Goal: Check status: Check status

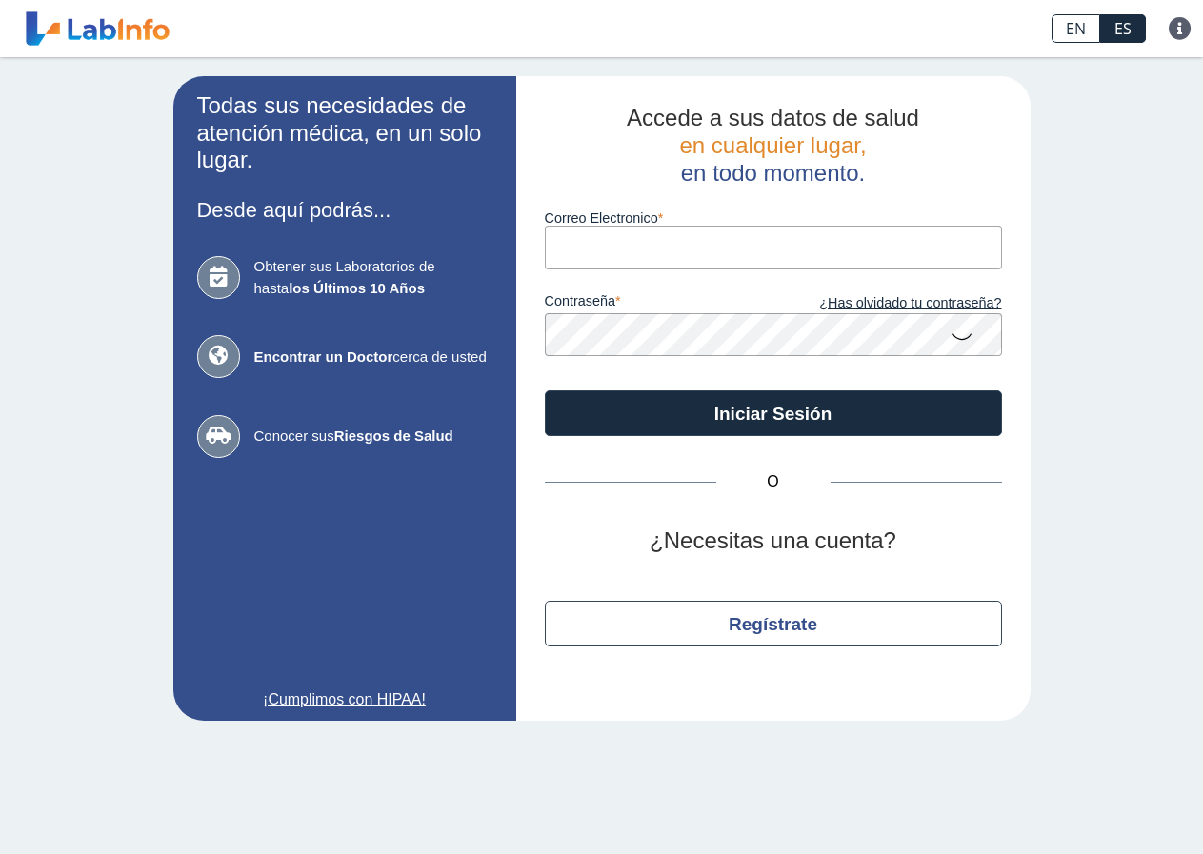
drag, startPoint x: 0, startPoint y: 0, endPoint x: 562, endPoint y: 247, distance: 613.6
click at [562, 247] on input "Correo Electronico" at bounding box center [773, 247] width 457 height 43
type input "[EMAIL_ADDRESS][DOMAIN_NAME]"
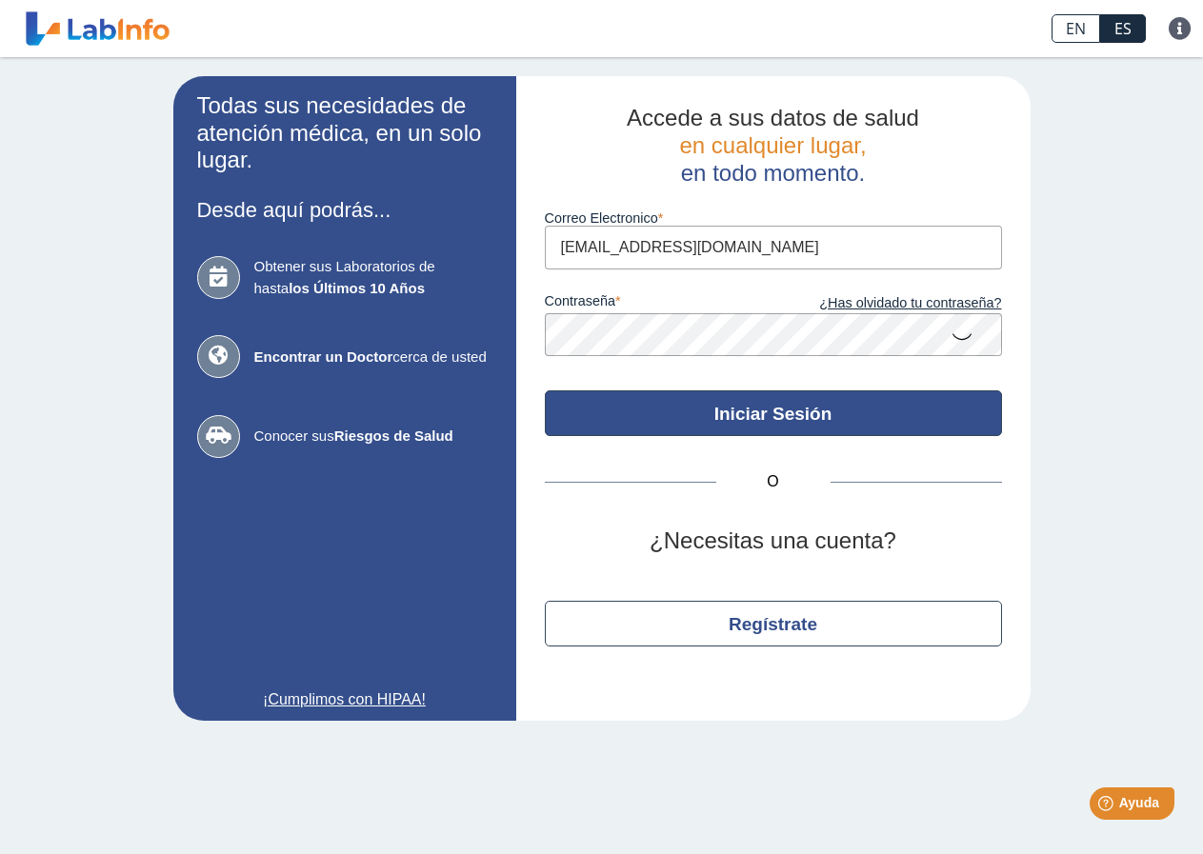
click at [732, 412] on button "Iniciar Sesión" at bounding box center [773, 413] width 457 height 46
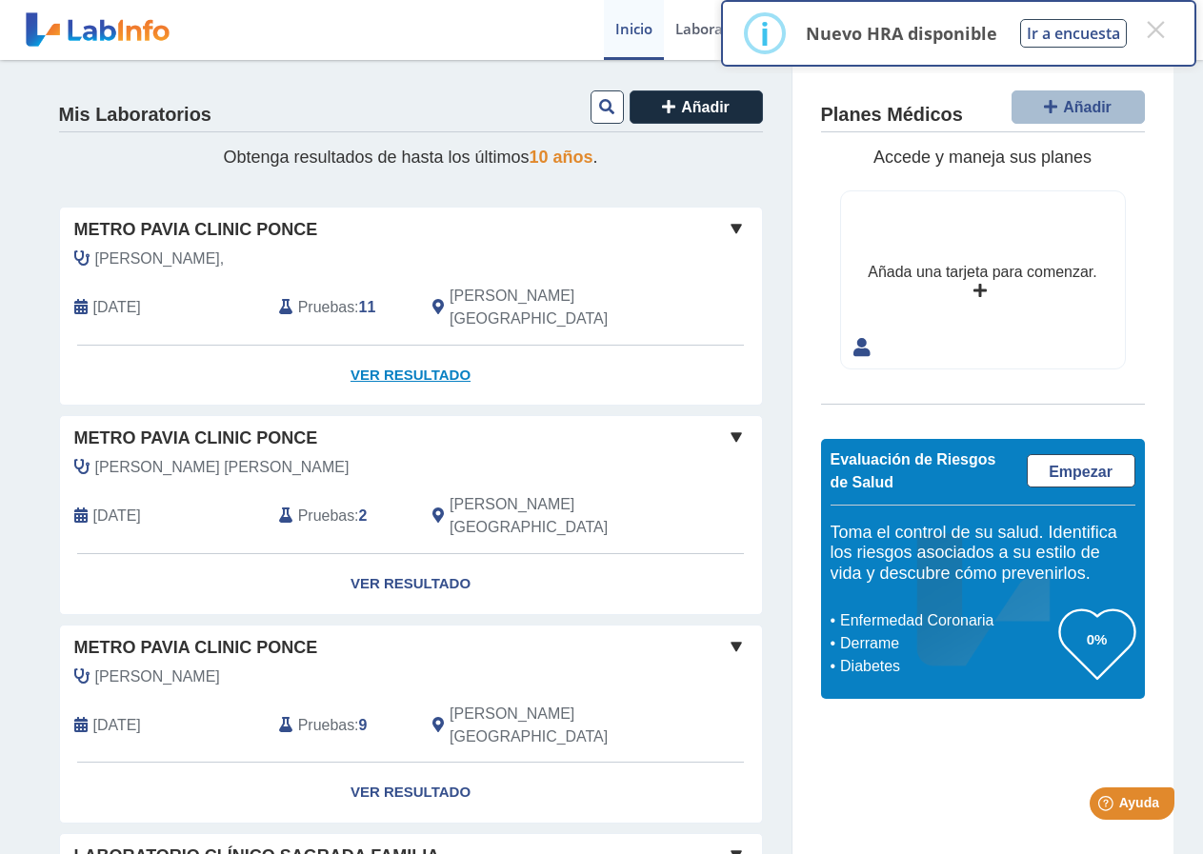
click at [408, 351] on link "Ver Resultado" at bounding box center [411, 376] width 702 height 60
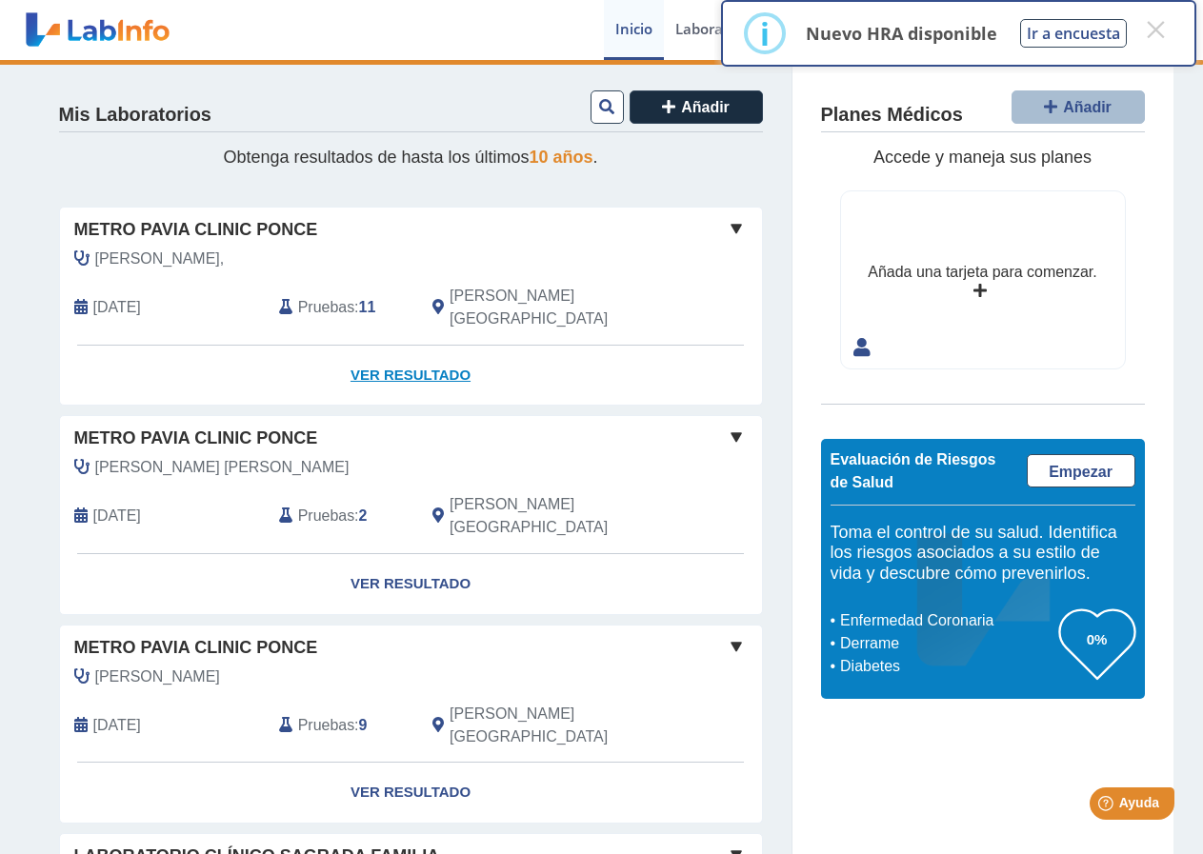
click at [384, 352] on link "Ver Resultado" at bounding box center [411, 376] width 702 height 60
click at [1160, 30] on button "×" at bounding box center [1155, 29] width 34 height 34
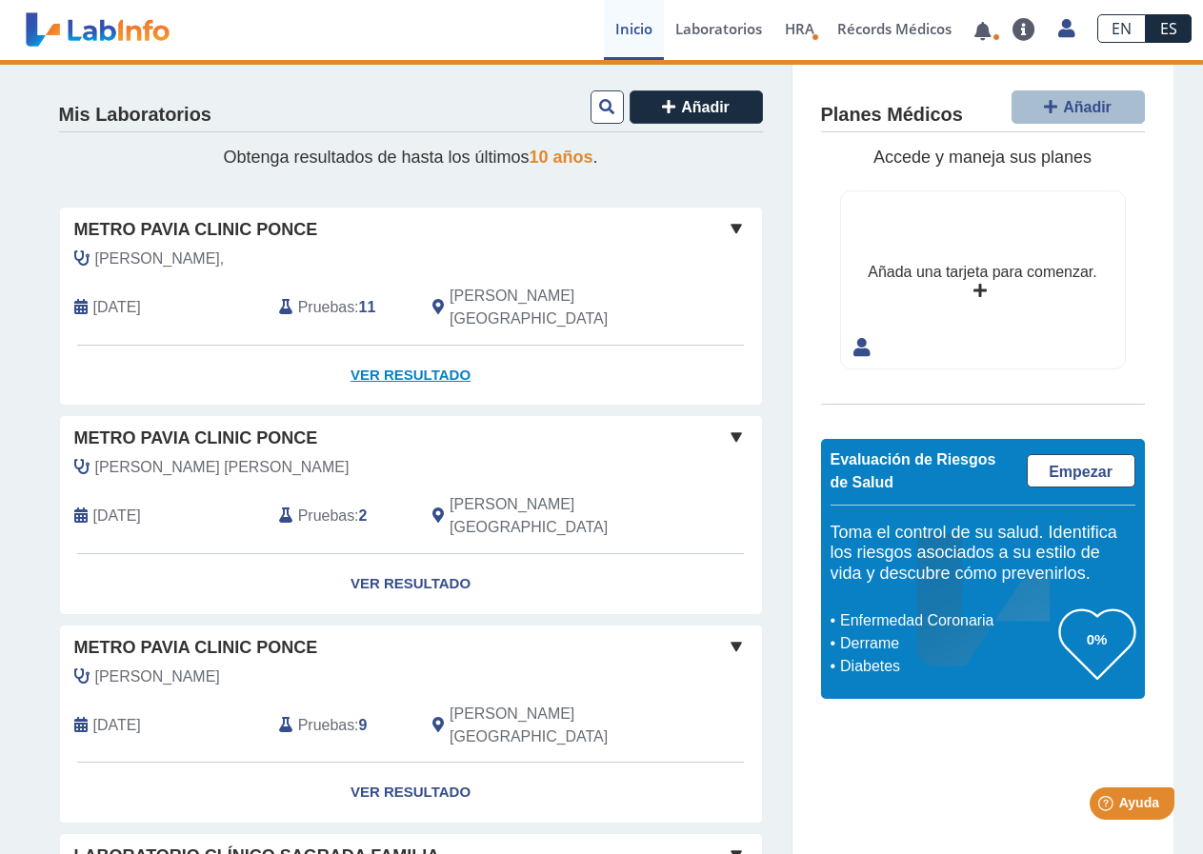
click at [367, 350] on link "Ver Resultado" at bounding box center [411, 376] width 702 height 60
click at [370, 346] on link "Ver Resultado" at bounding box center [411, 376] width 702 height 60
click at [377, 347] on link "Ver Resultado" at bounding box center [411, 376] width 702 height 60
click at [403, 554] on link "Ver Resultado" at bounding box center [411, 584] width 702 height 60
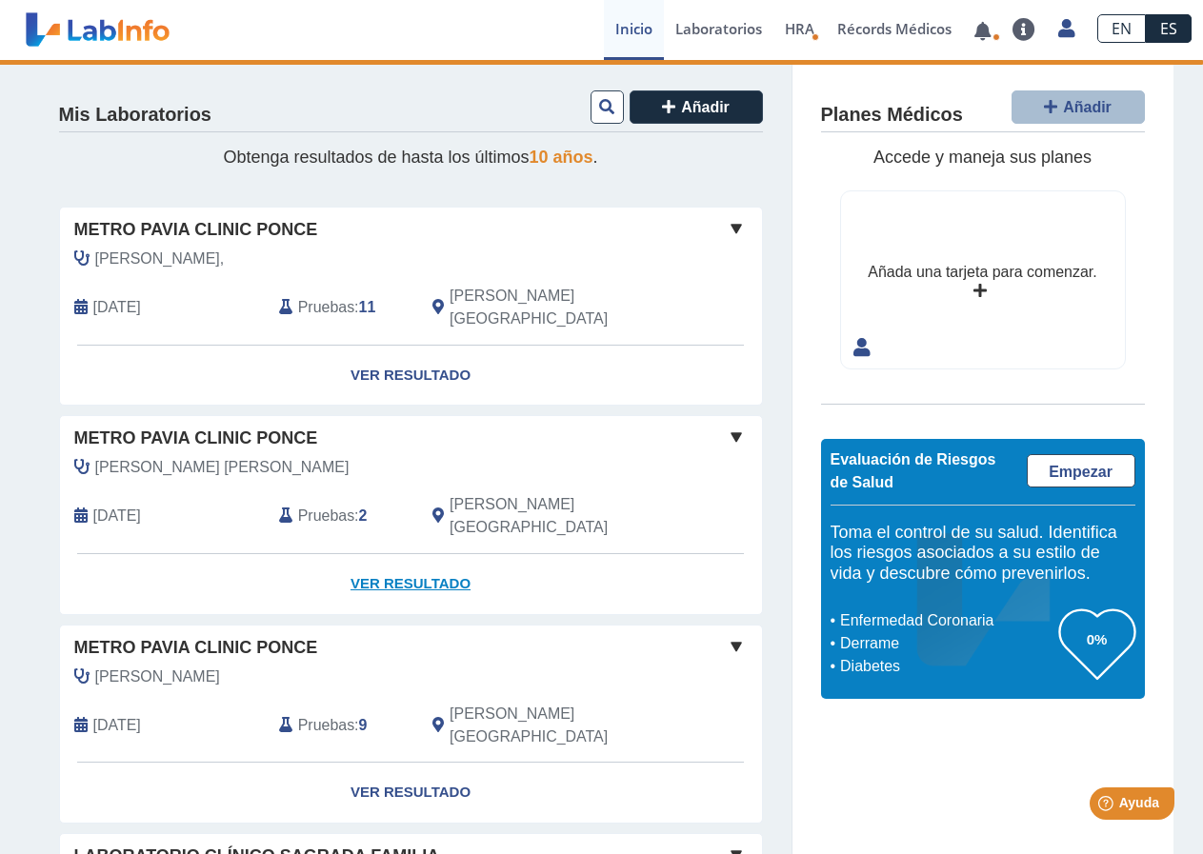
click at [403, 554] on link "Ver Resultado" at bounding box center [411, 584] width 702 height 60
click at [682, 26] on link "Laboratorios" at bounding box center [719, 30] width 110 height 60
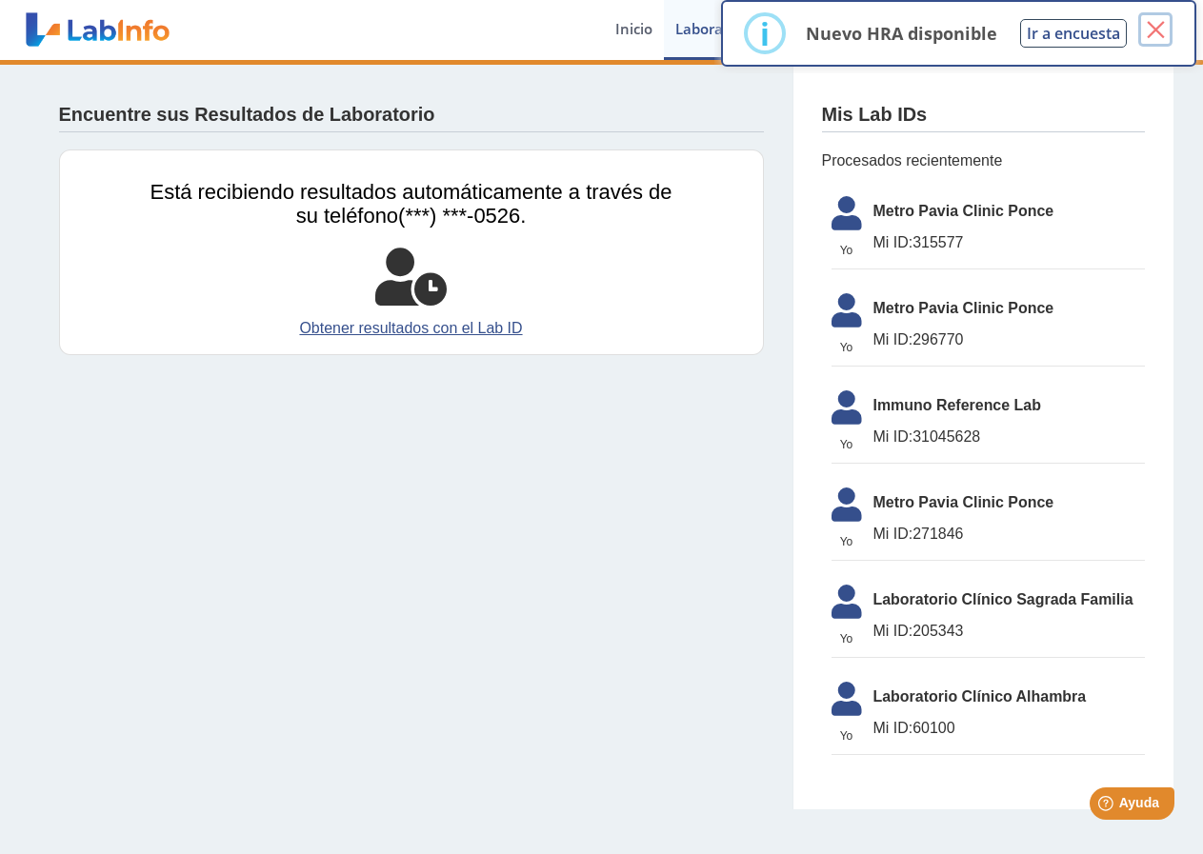
click at [1151, 26] on button "×" at bounding box center [1155, 29] width 34 height 34
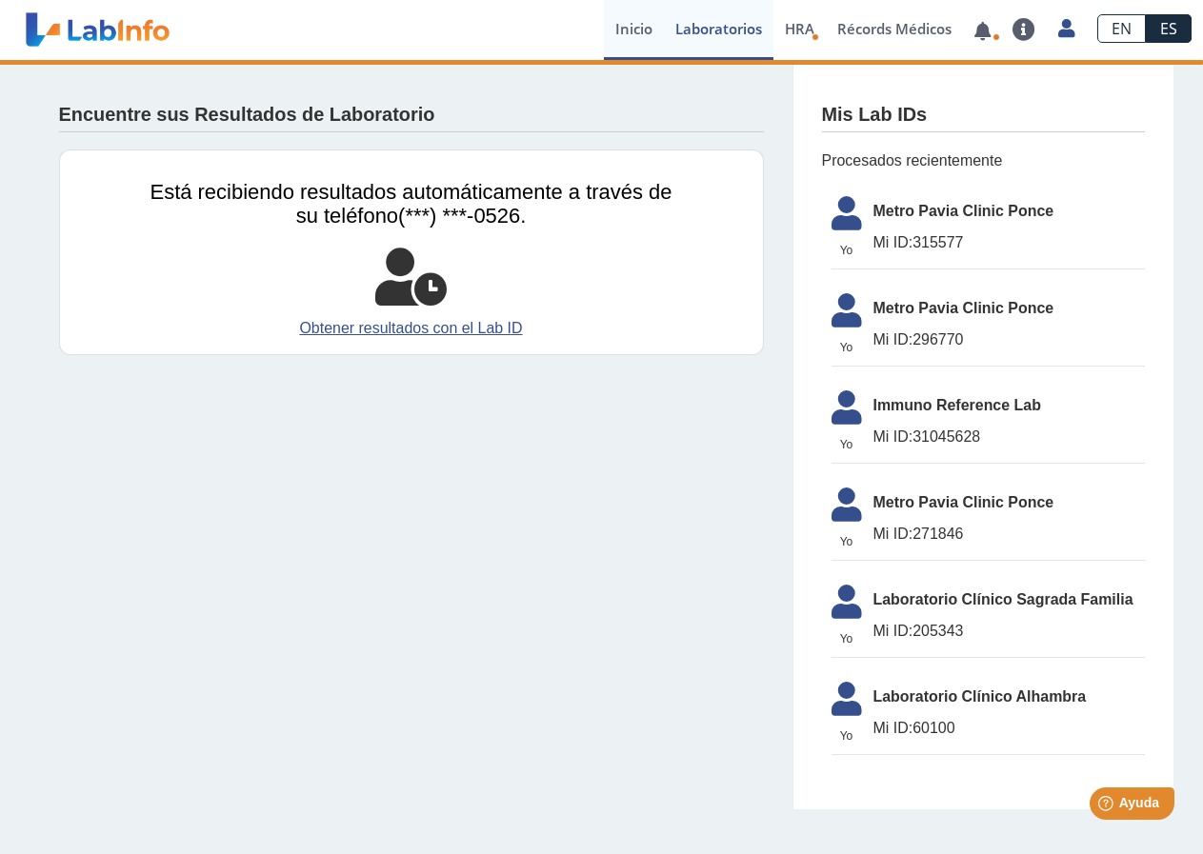
click at [627, 30] on link "Inicio" at bounding box center [634, 30] width 60 height 60
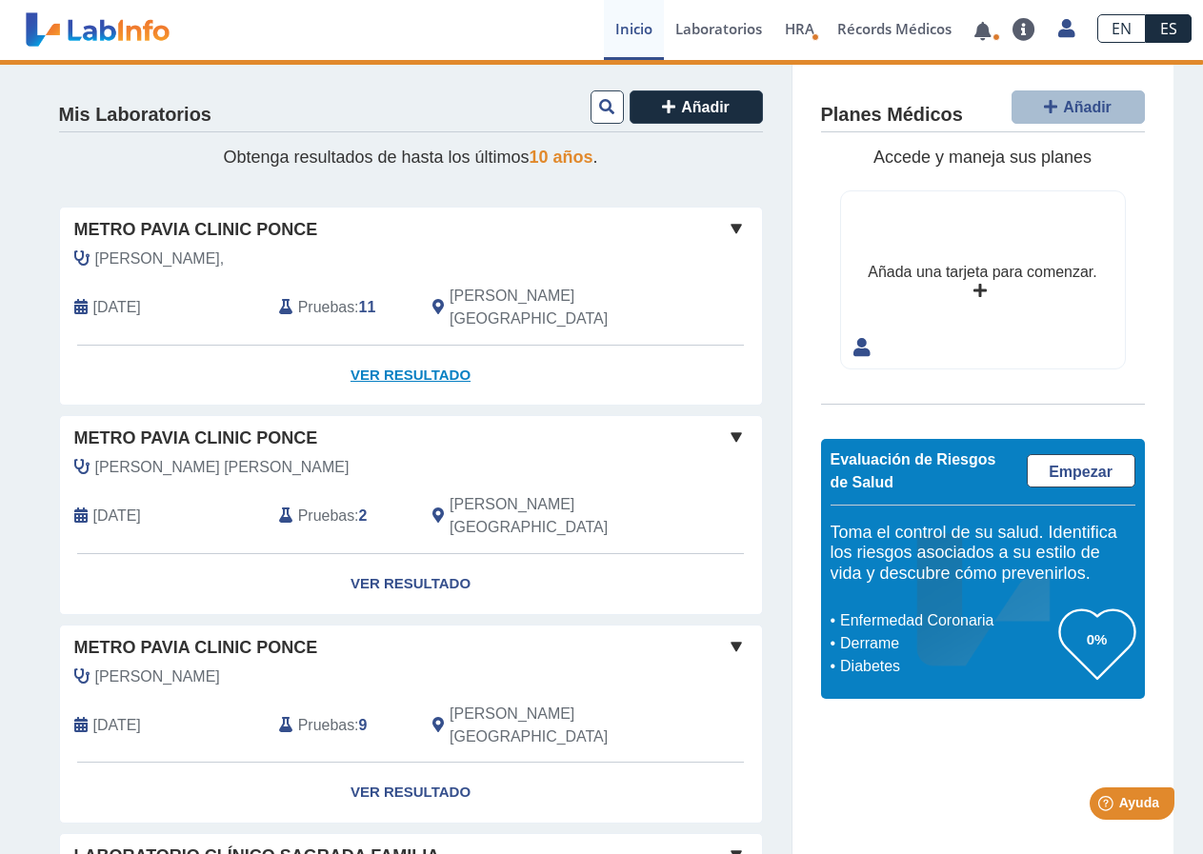
click at [376, 348] on link "Ver Resultado" at bounding box center [411, 376] width 702 height 60
click at [417, 353] on link "Ver Resultado" at bounding box center [411, 376] width 702 height 60
click at [727, 227] on span at bounding box center [736, 228] width 23 height 23
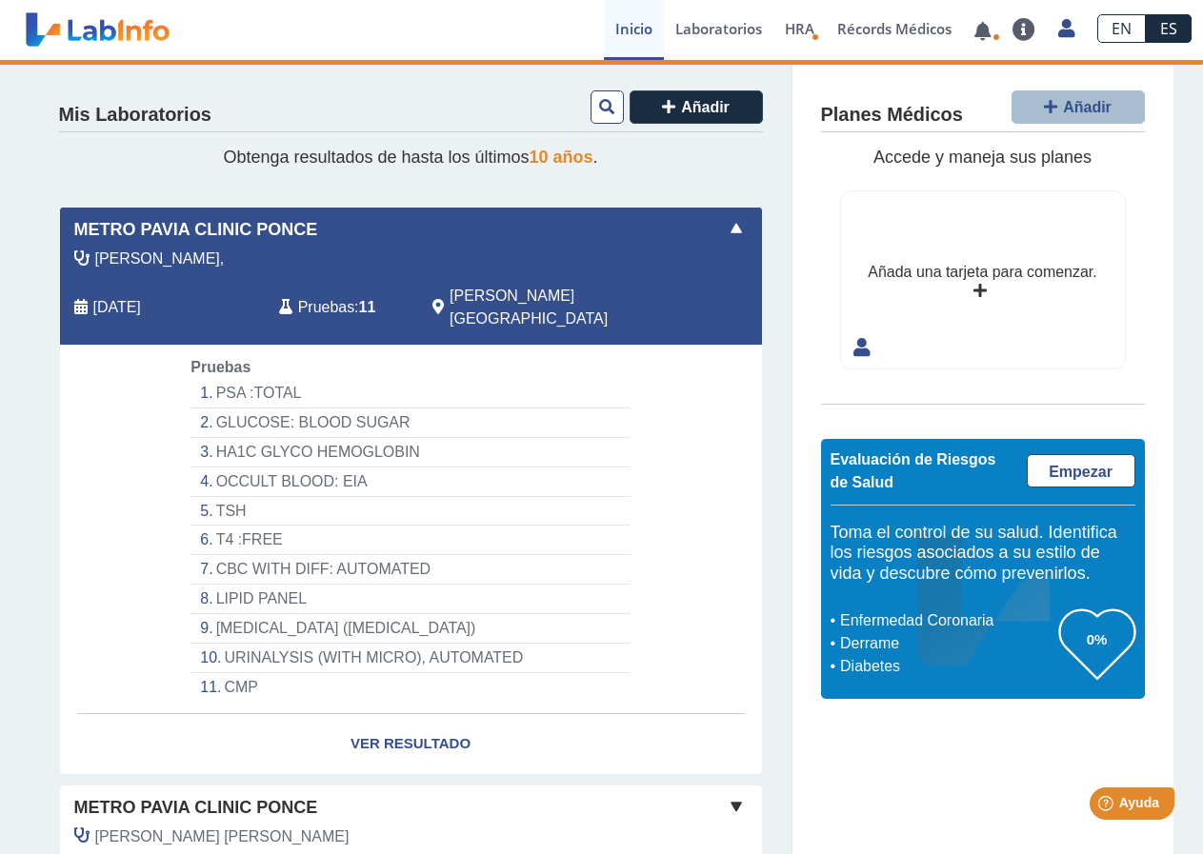
click at [234, 673] on li "CMP" at bounding box center [409, 687] width 439 height 29
click at [222, 673] on li "CMP" at bounding box center [409, 687] width 439 height 29
click at [387, 716] on link "Ver Resultado" at bounding box center [411, 744] width 702 height 60
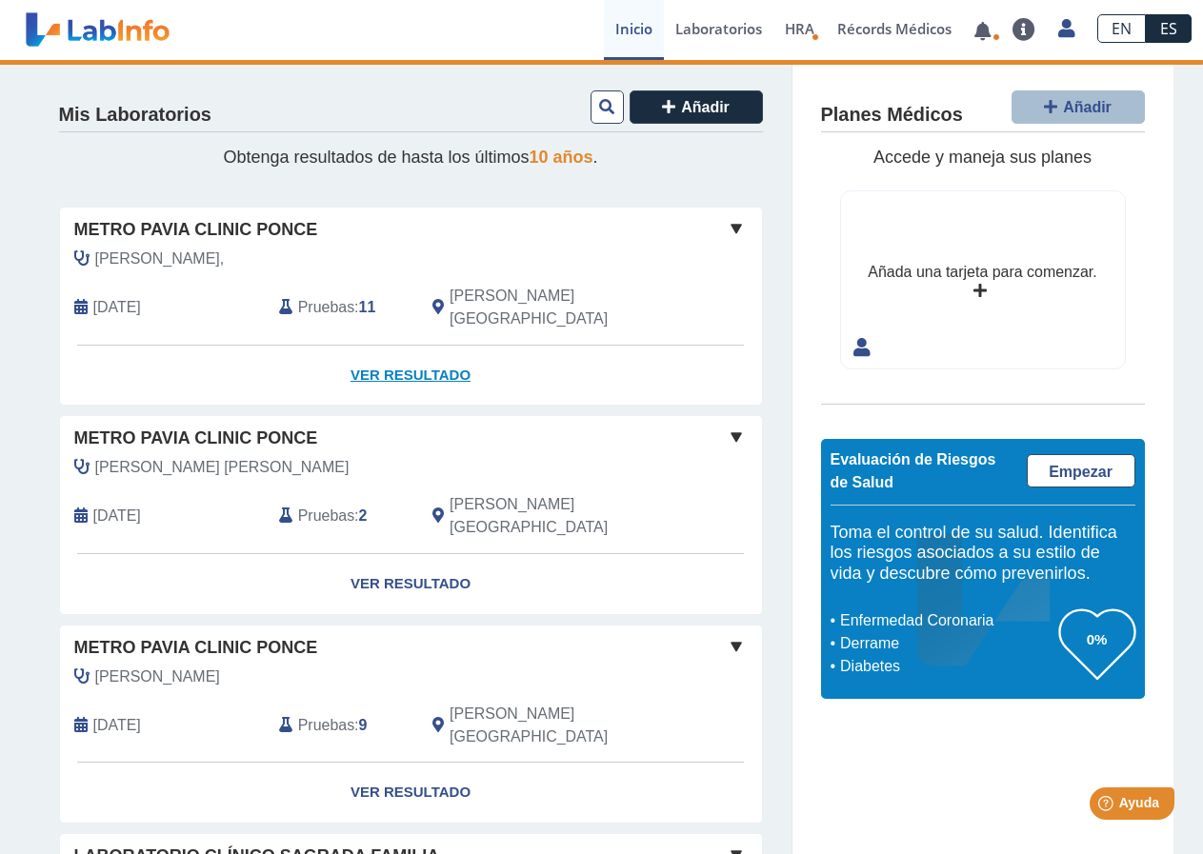
click at [387, 349] on link "Ver Resultado" at bounding box center [411, 376] width 702 height 60
click at [333, 296] on span "Pruebas" at bounding box center [326, 307] width 56 height 23
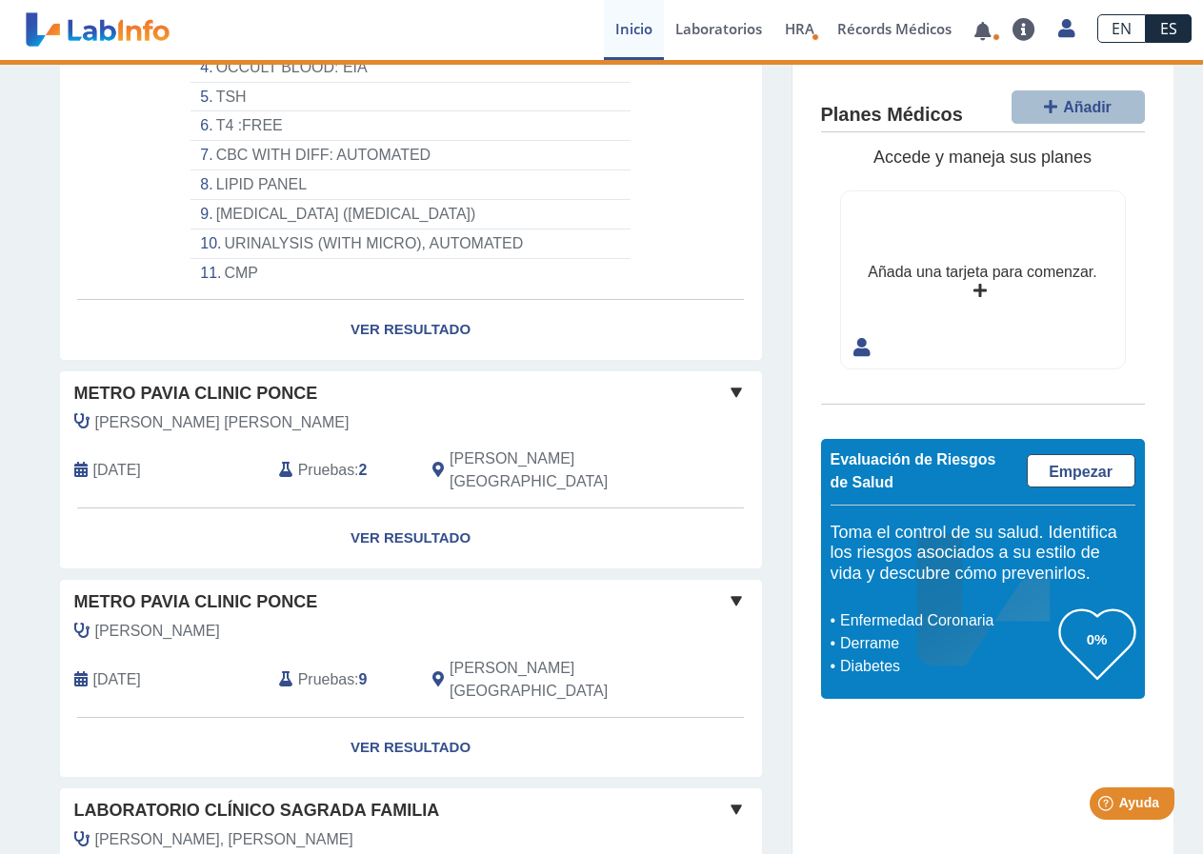
scroll to position [381, 0]
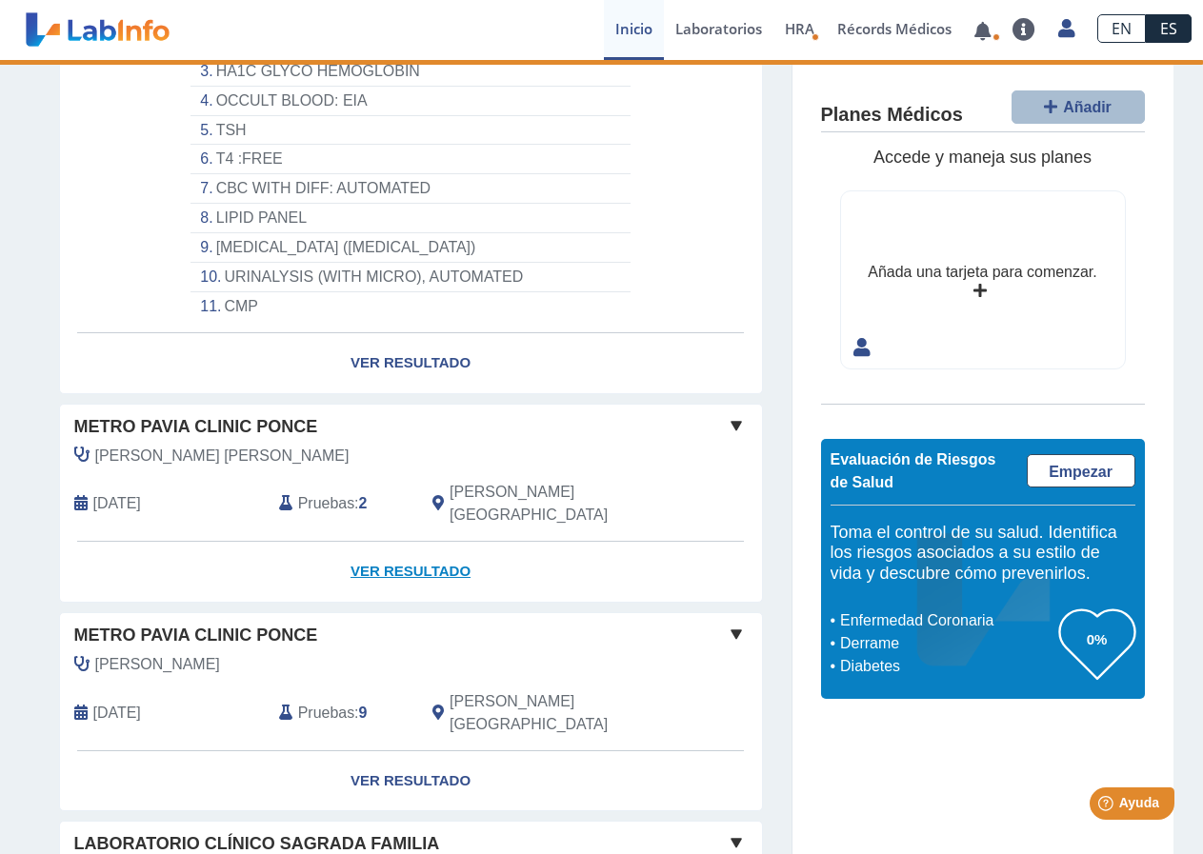
click at [387, 542] on link "Ver Resultado" at bounding box center [411, 572] width 702 height 60
click at [369, 751] on link "Ver Resultado" at bounding box center [411, 781] width 702 height 60
click at [375, 341] on link "Ver Resultado" at bounding box center [411, 363] width 702 height 60
click at [376, 338] on link "Ver Resultado" at bounding box center [411, 363] width 702 height 60
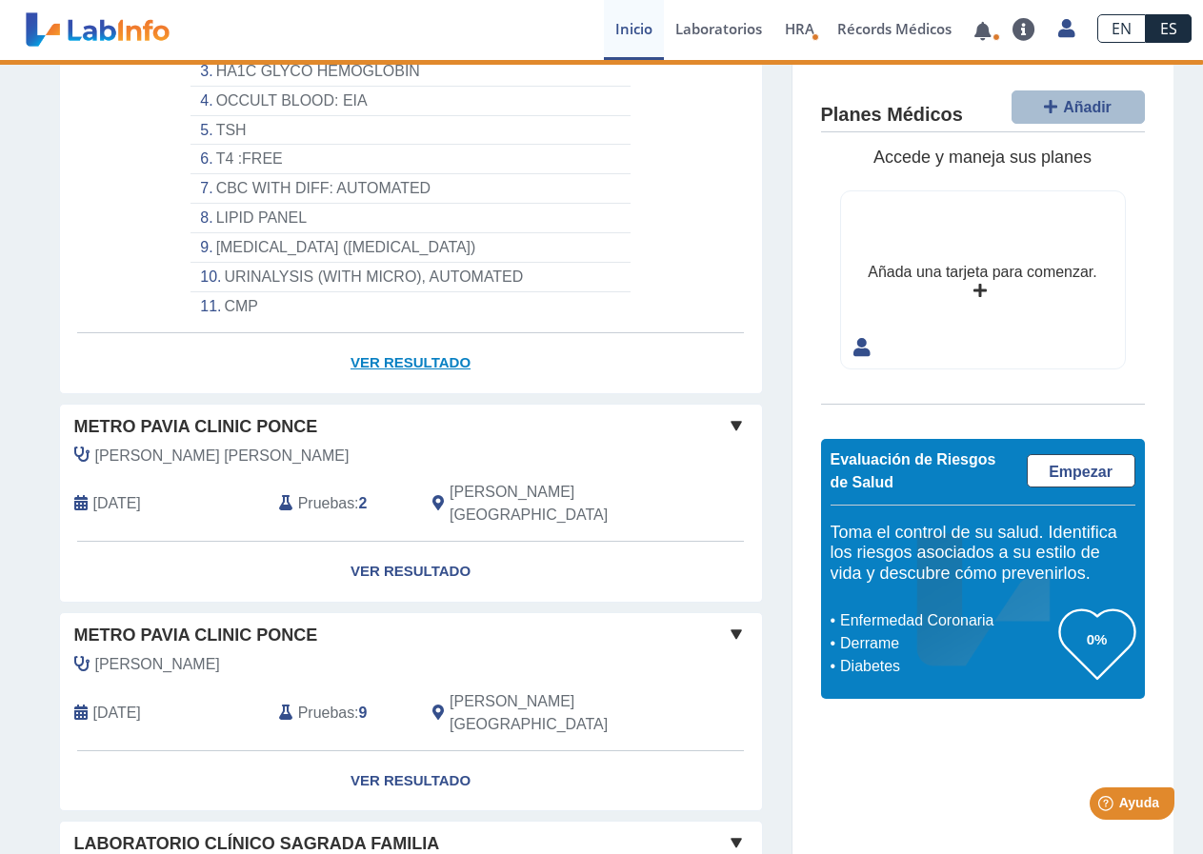
click at [376, 338] on link "Ver Resultado" at bounding box center [411, 363] width 702 height 60
click at [867, 28] on link "Récords Médicos" at bounding box center [894, 30] width 137 height 60
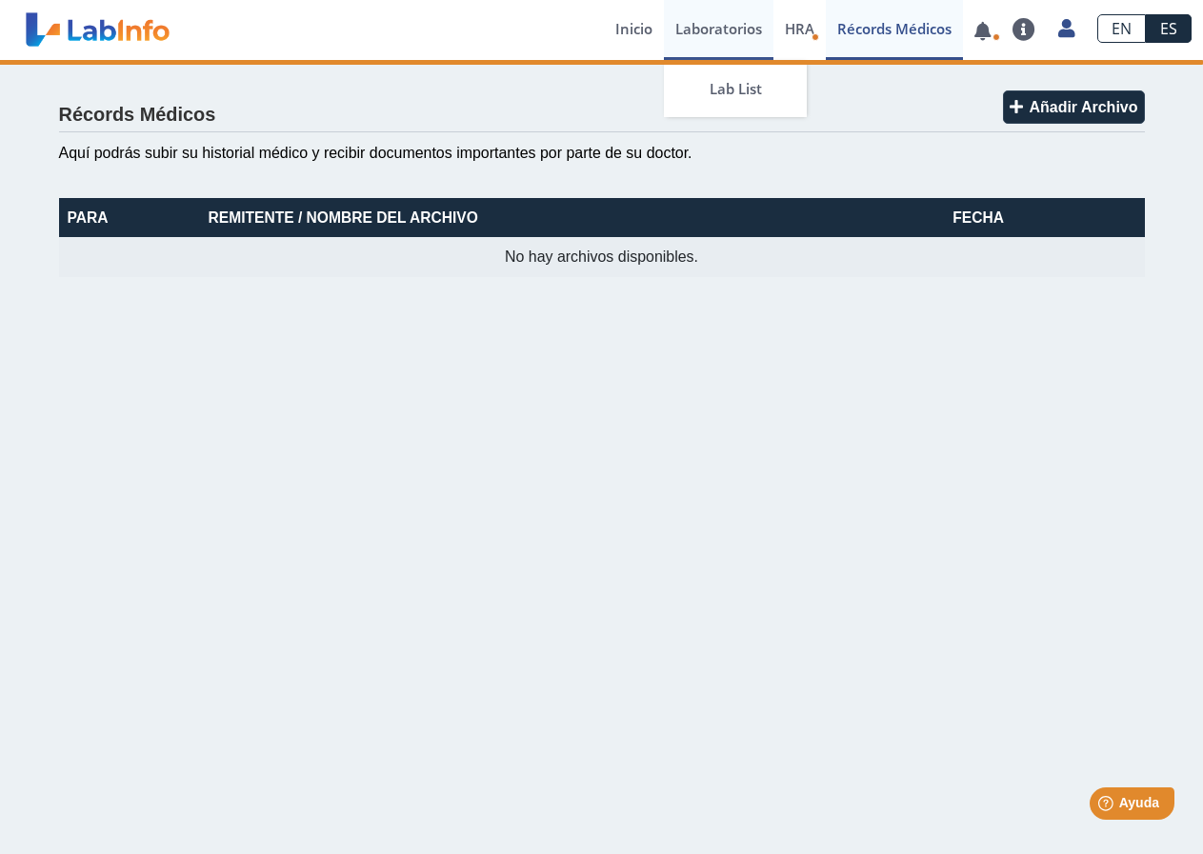
click at [709, 30] on link "Laboratorios" at bounding box center [719, 30] width 110 height 60
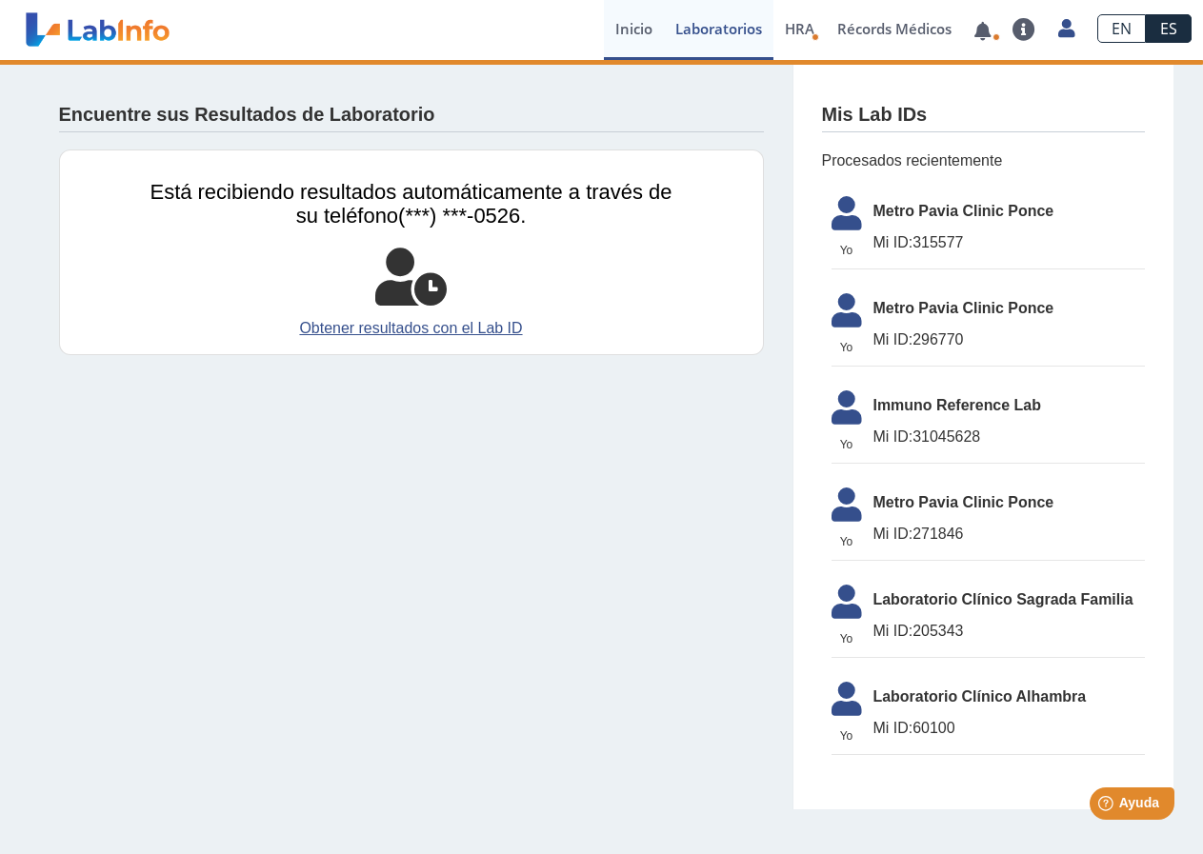
click at [636, 30] on link "Inicio" at bounding box center [634, 30] width 60 height 60
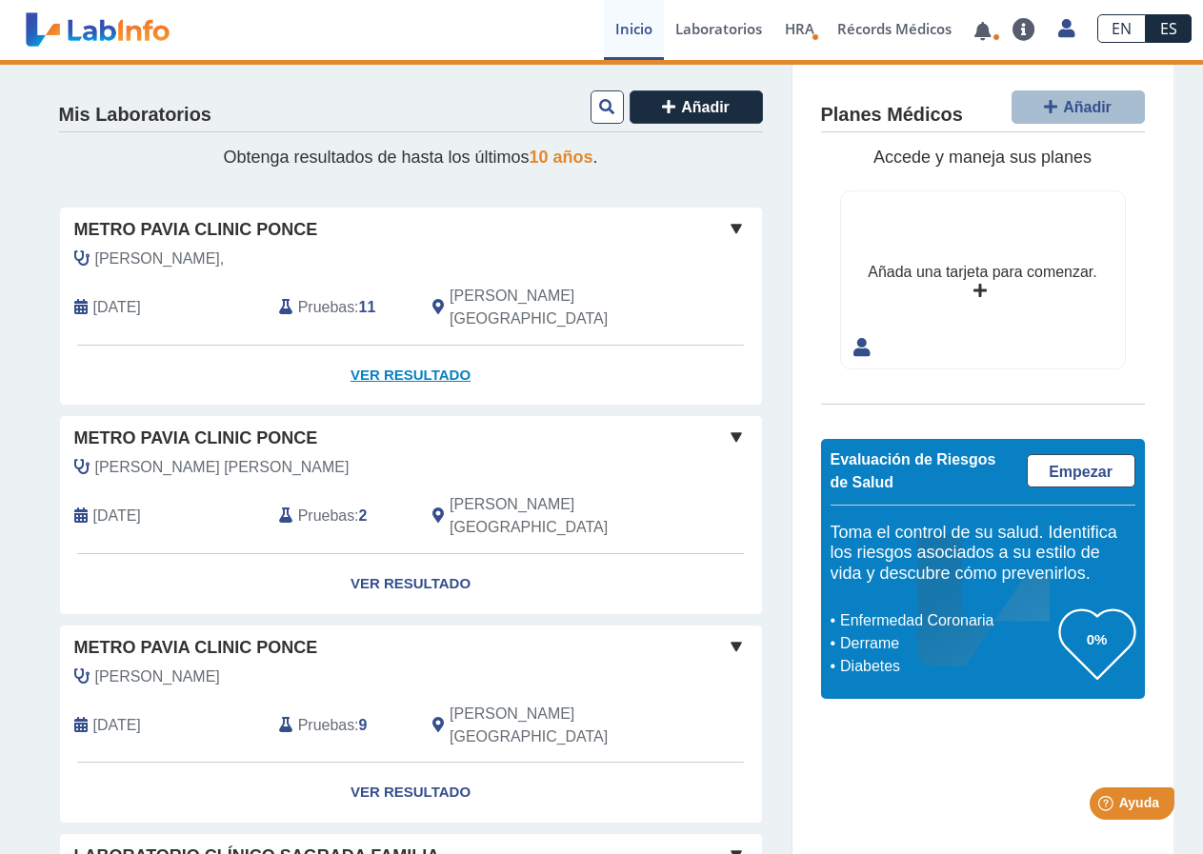
click at [383, 346] on link "Ver Resultado" at bounding box center [411, 376] width 702 height 60
click at [387, 352] on link "Ver Resultado" at bounding box center [411, 376] width 702 height 60
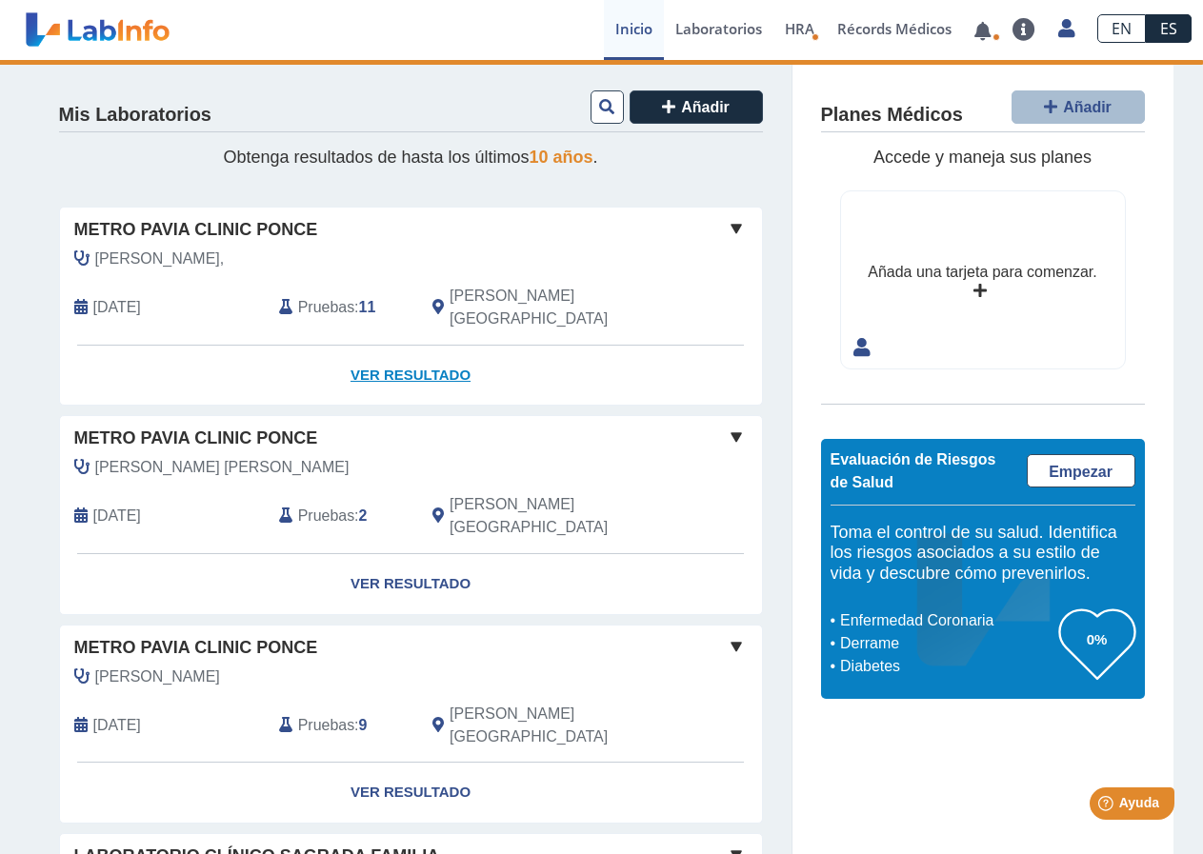
click at [387, 352] on link "Ver Resultado" at bounding box center [411, 376] width 702 height 60
